Goal: Task Accomplishment & Management: Use online tool/utility

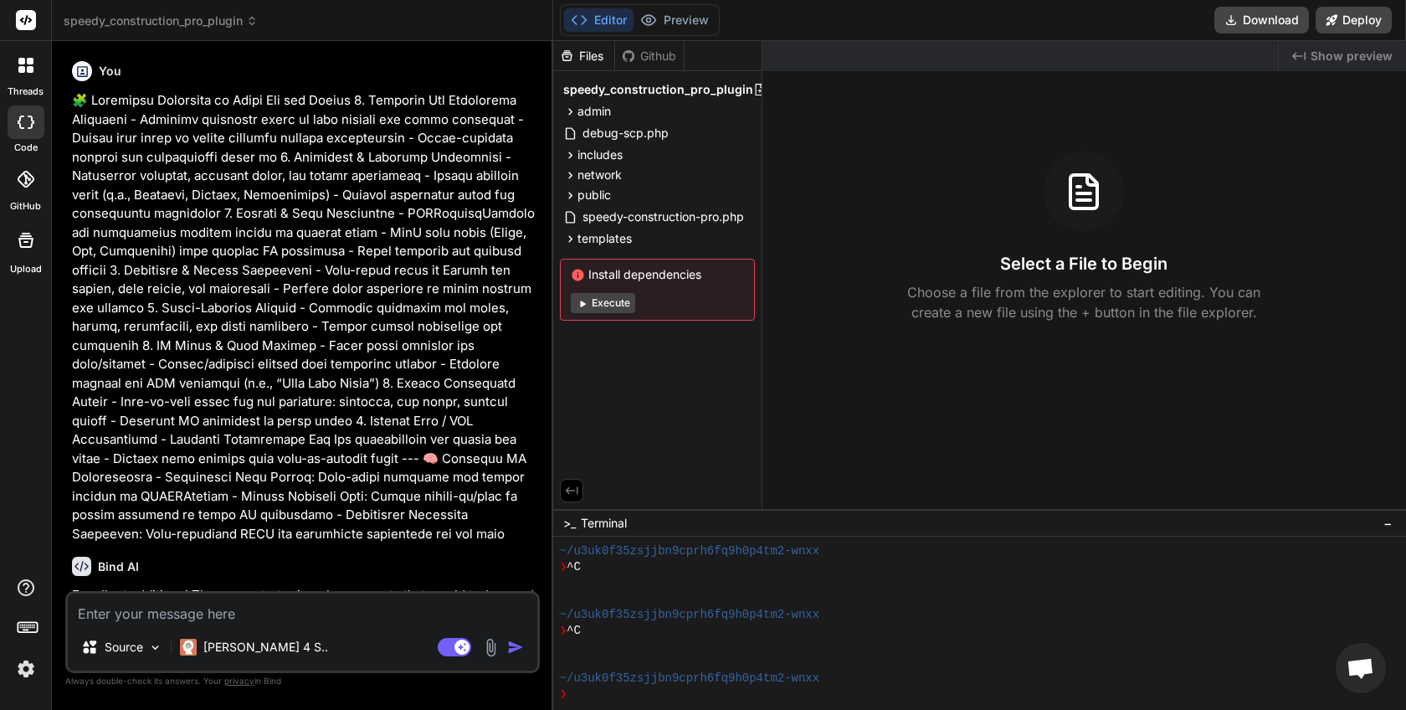
scroll to position [95, 0]
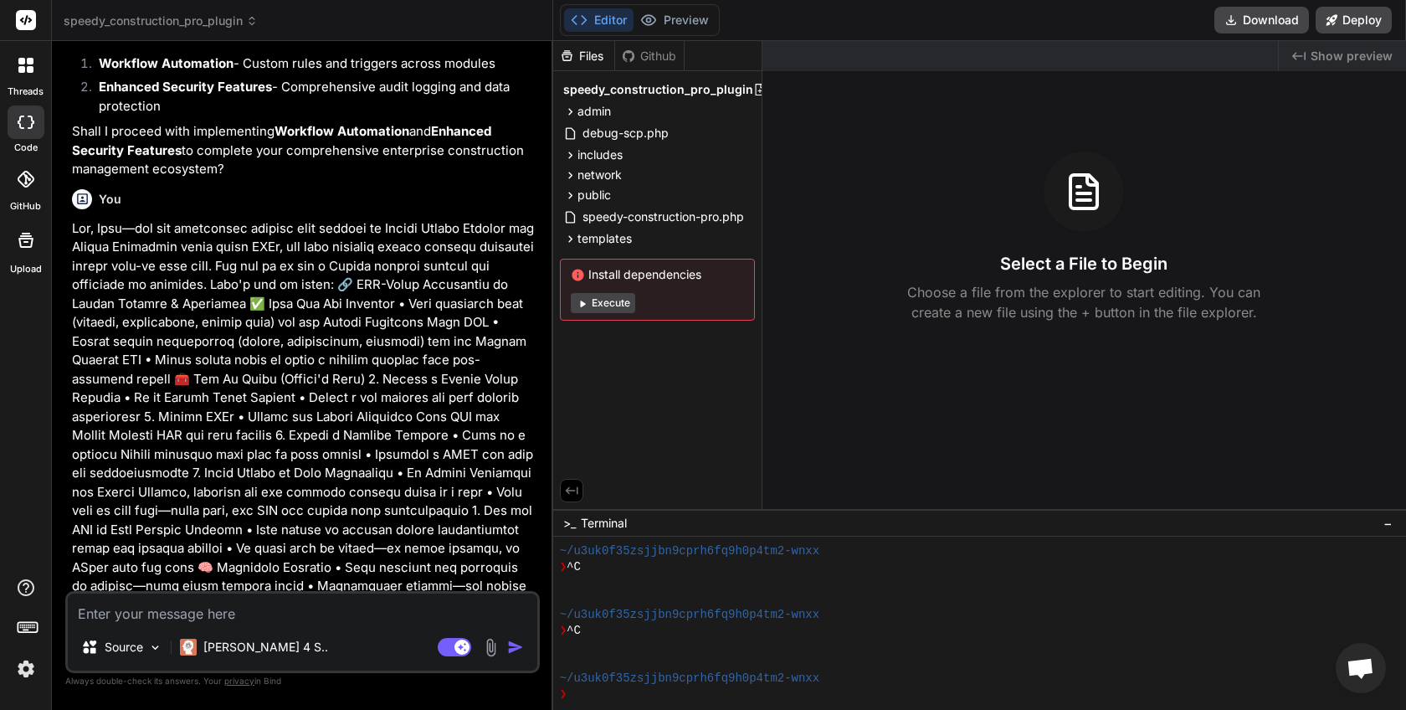
click at [26, 664] on img at bounding box center [26, 669] width 28 height 28
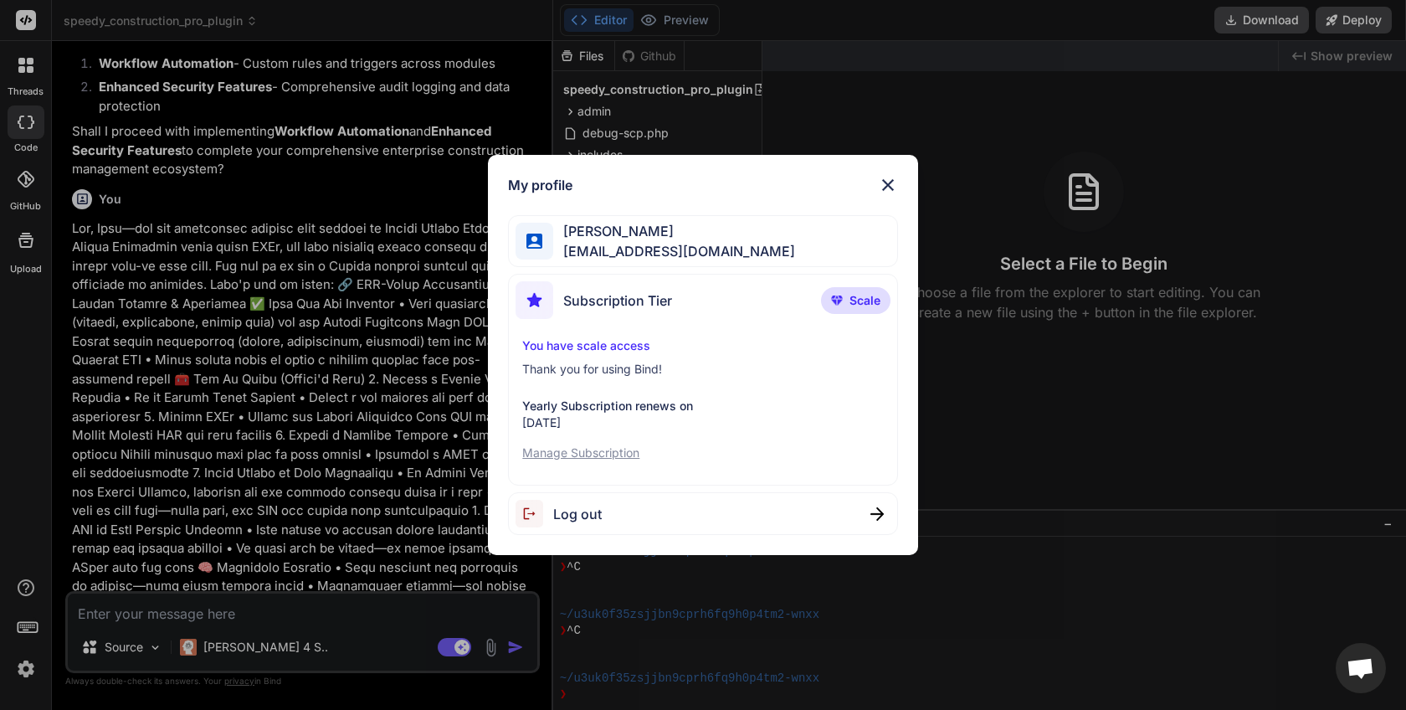
click at [552, 508] on img at bounding box center [535, 514] width 38 height 28
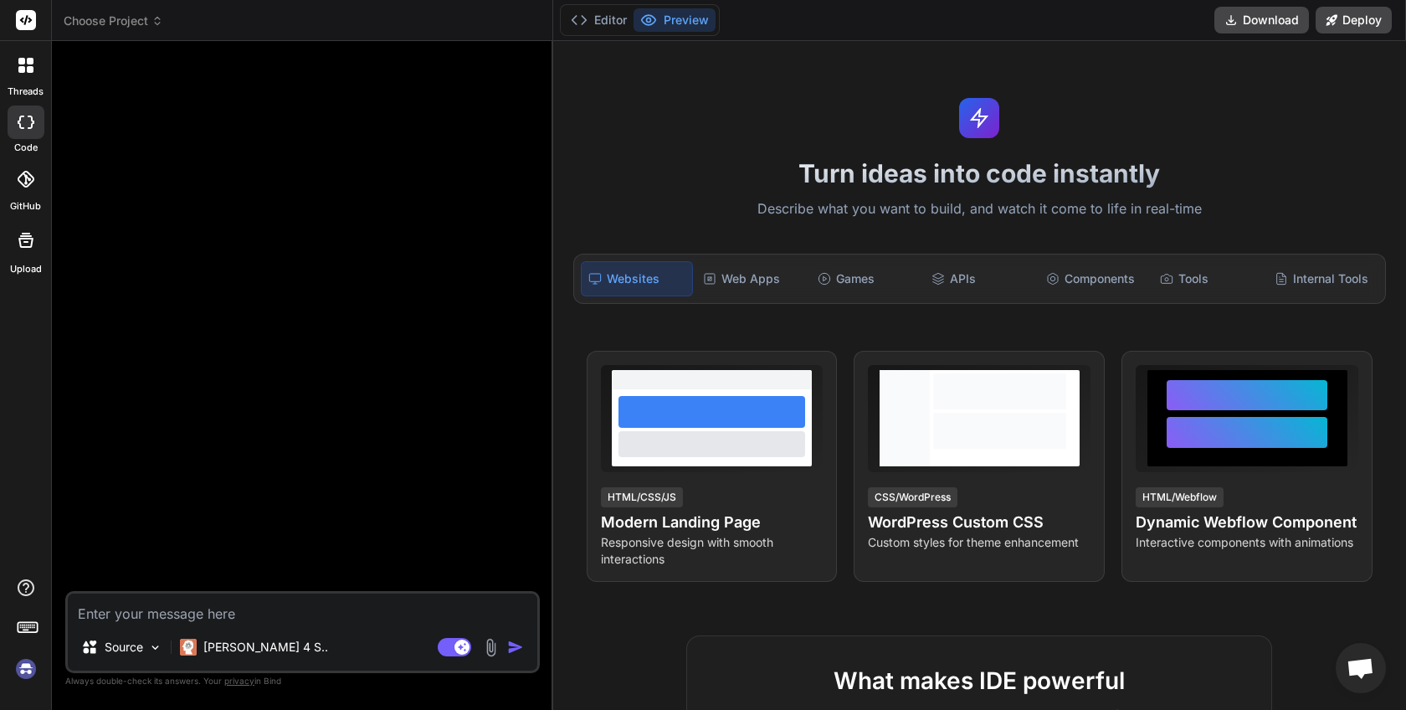
scroll to position [0, 0]
type textarea "x"
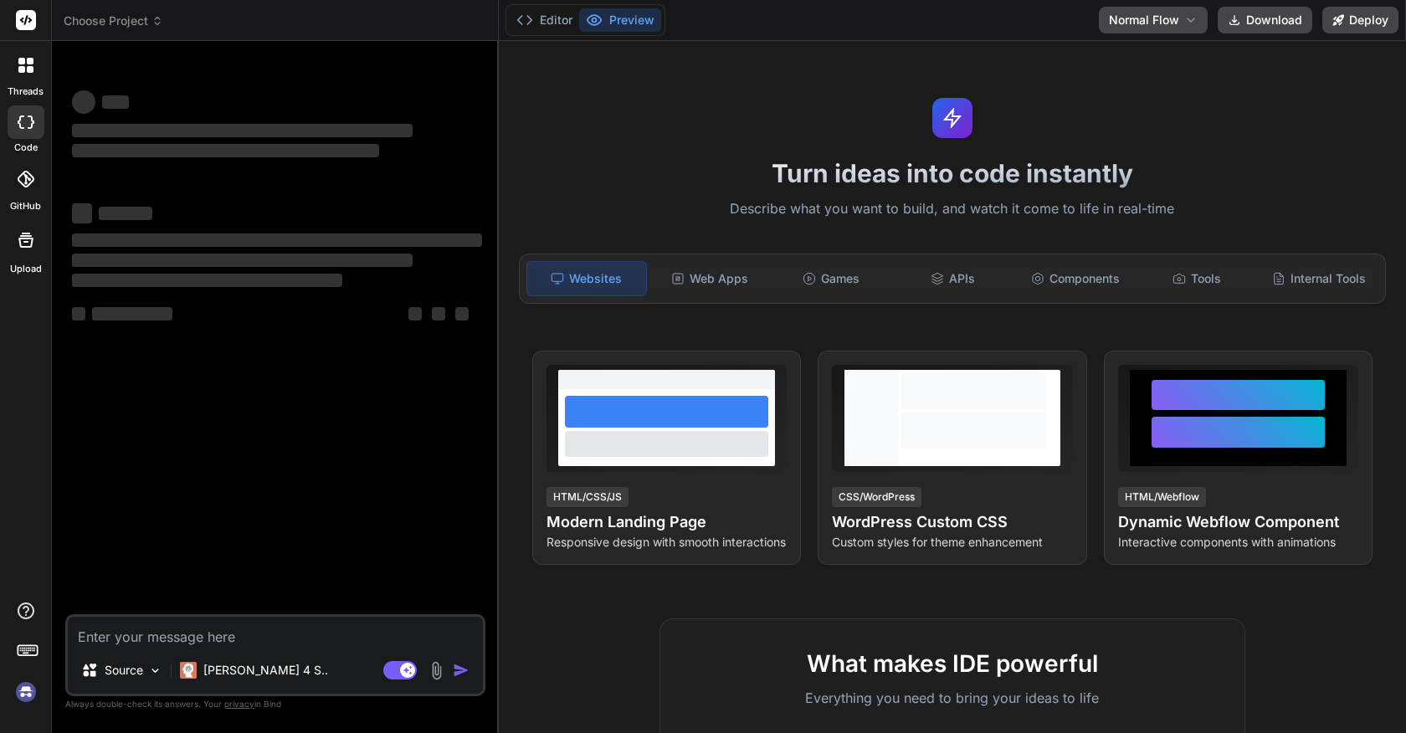
click at [25, 691] on img at bounding box center [26, 692] width 28 height 28
click at [27, 696] on img at bounding box center [26, 692] width 28 height 28
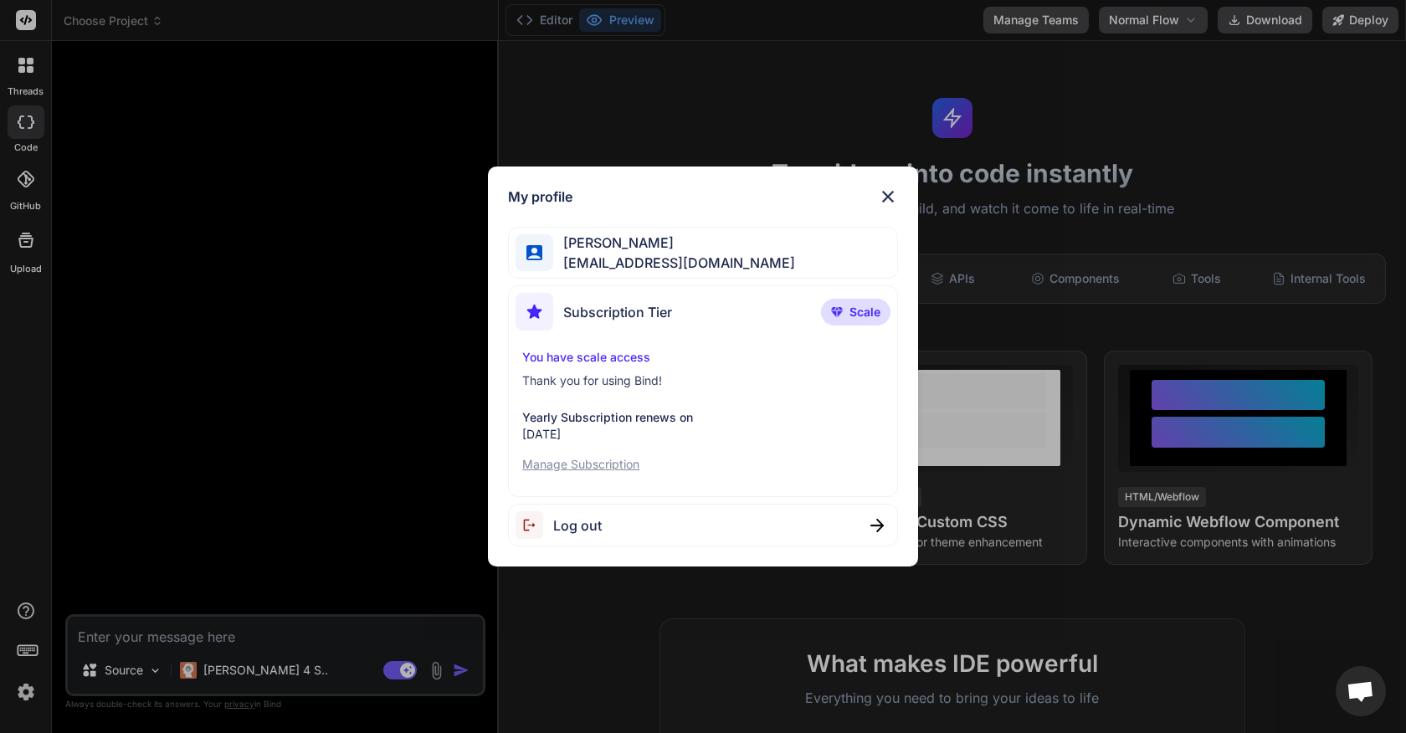
type textarea "x"
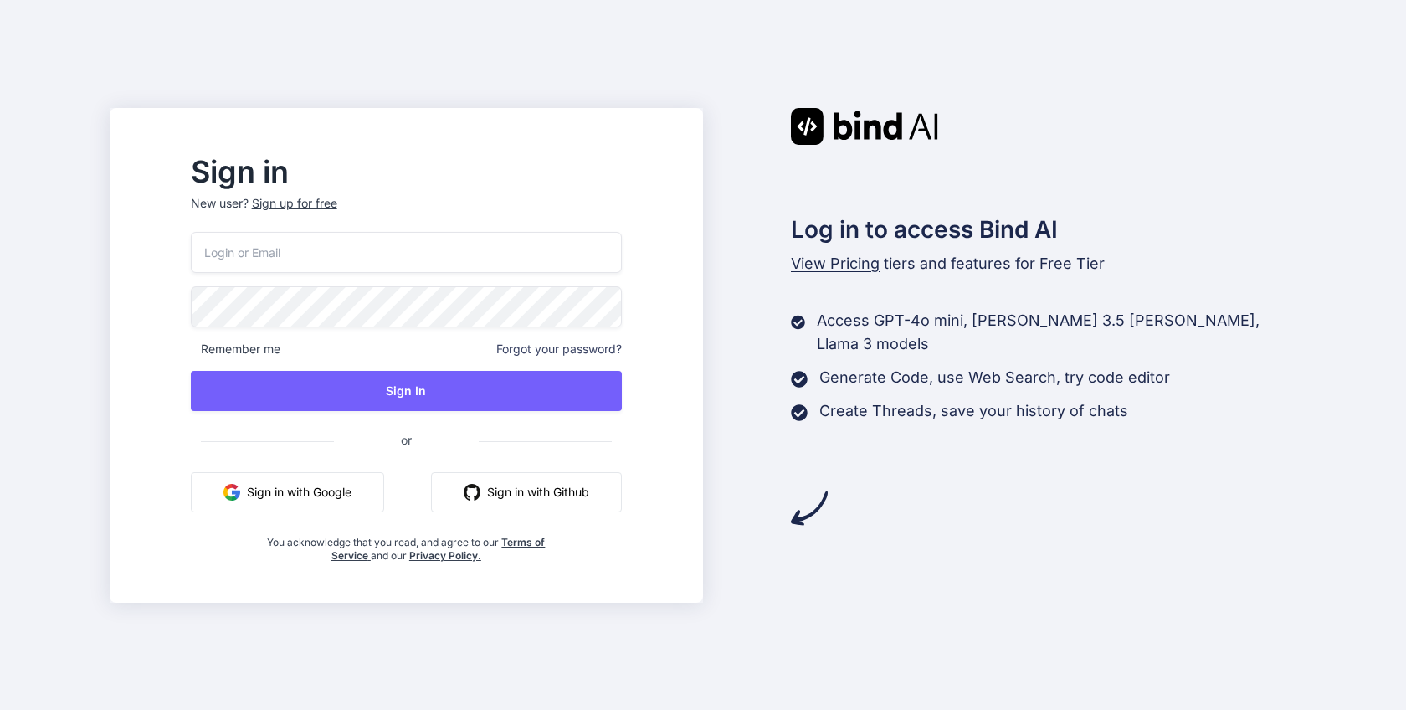
click at [361, 481] on button "Sign in with Google" at bounding box center [287, 492] width 193 height 40
